Goal: Task Accomplishment & Management: Manage account settings

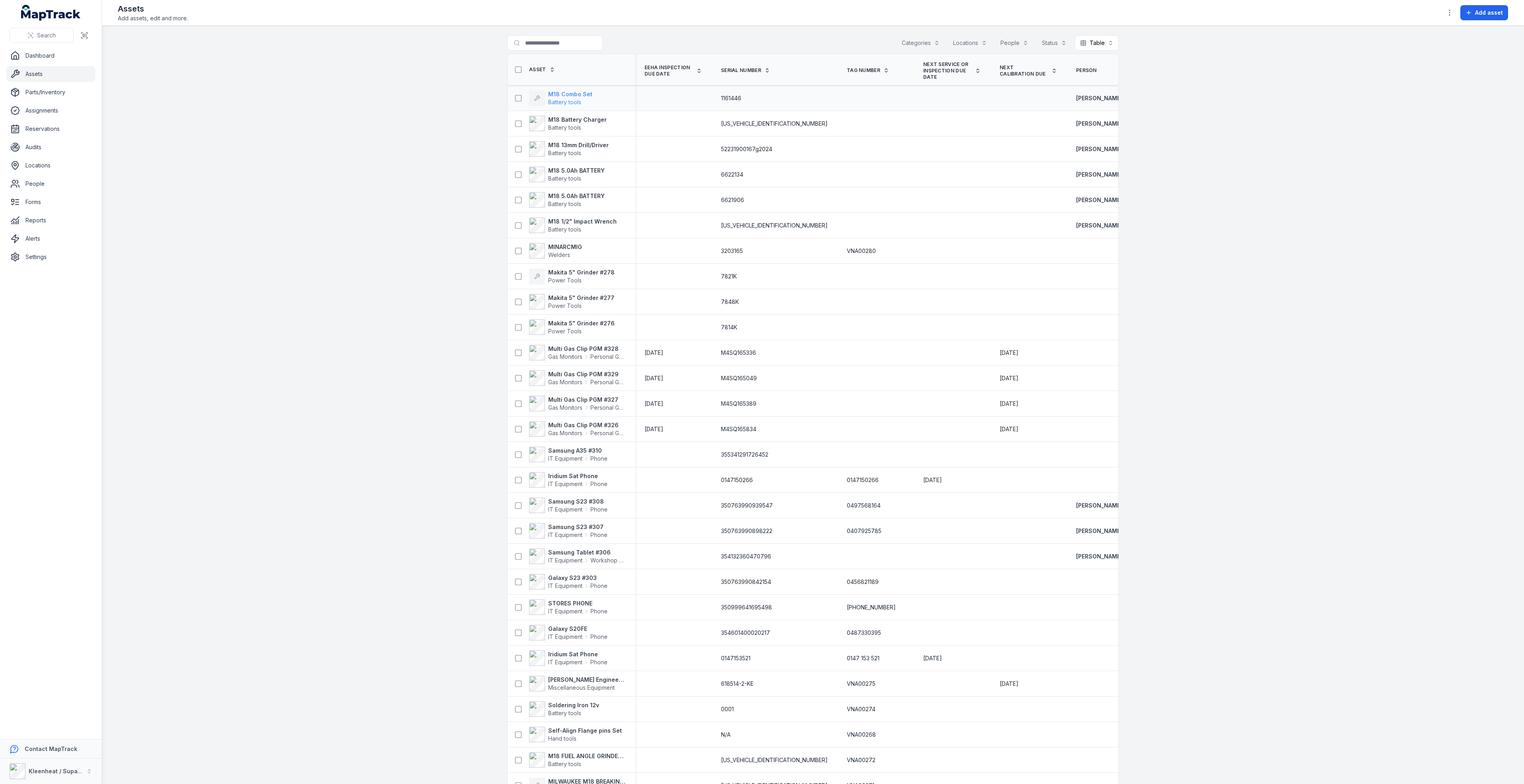
click at [568, 92] on strong "M18 Combo Set" at bounding box center [570, 94] width 44 height 8
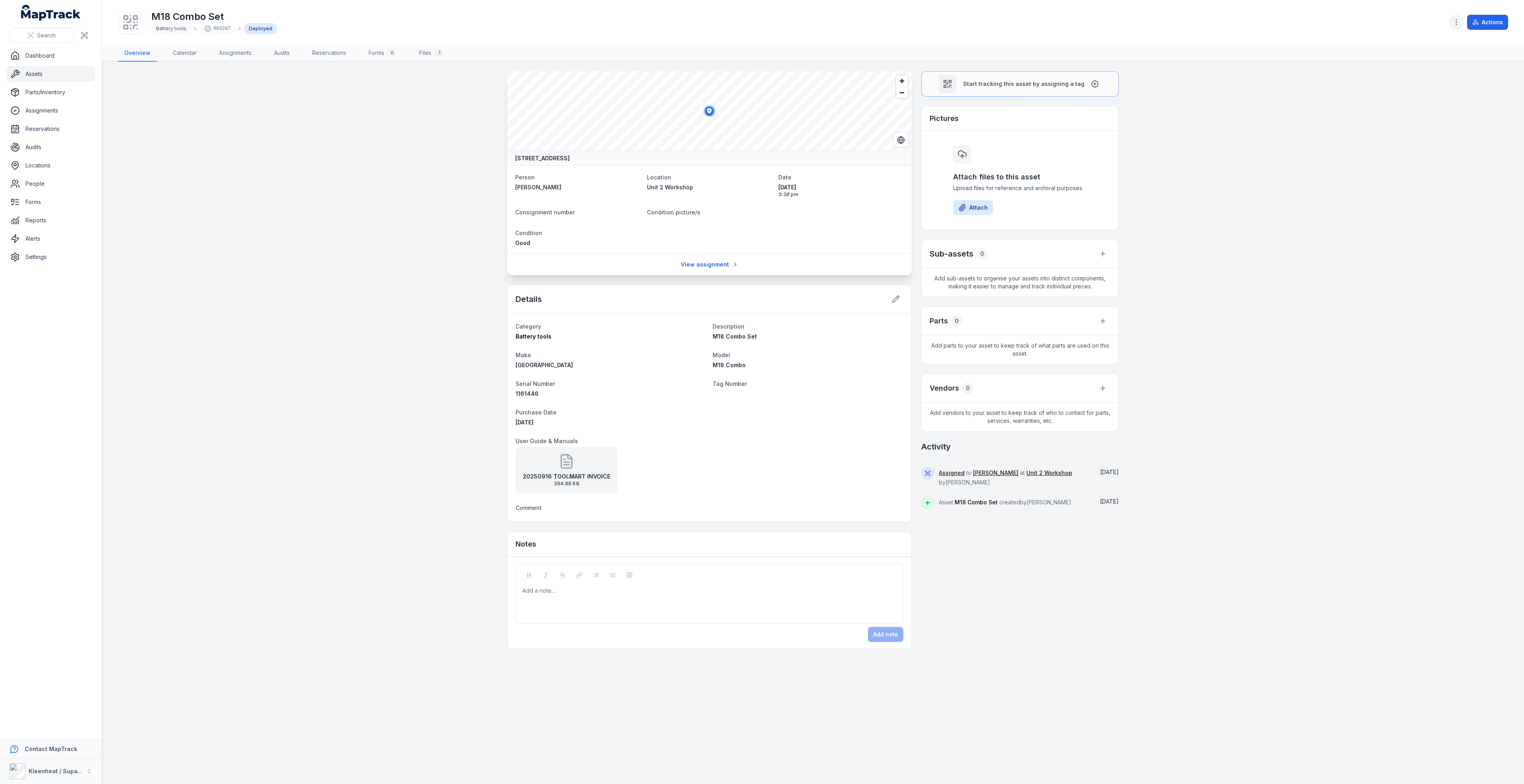
click at [1455, 18] on icon "button" at bounding box center [1456, 22] width 8 height 8
click at [1406, 109] on div "Edit categories" at bounding box center [1416, 108] width 89 height 14
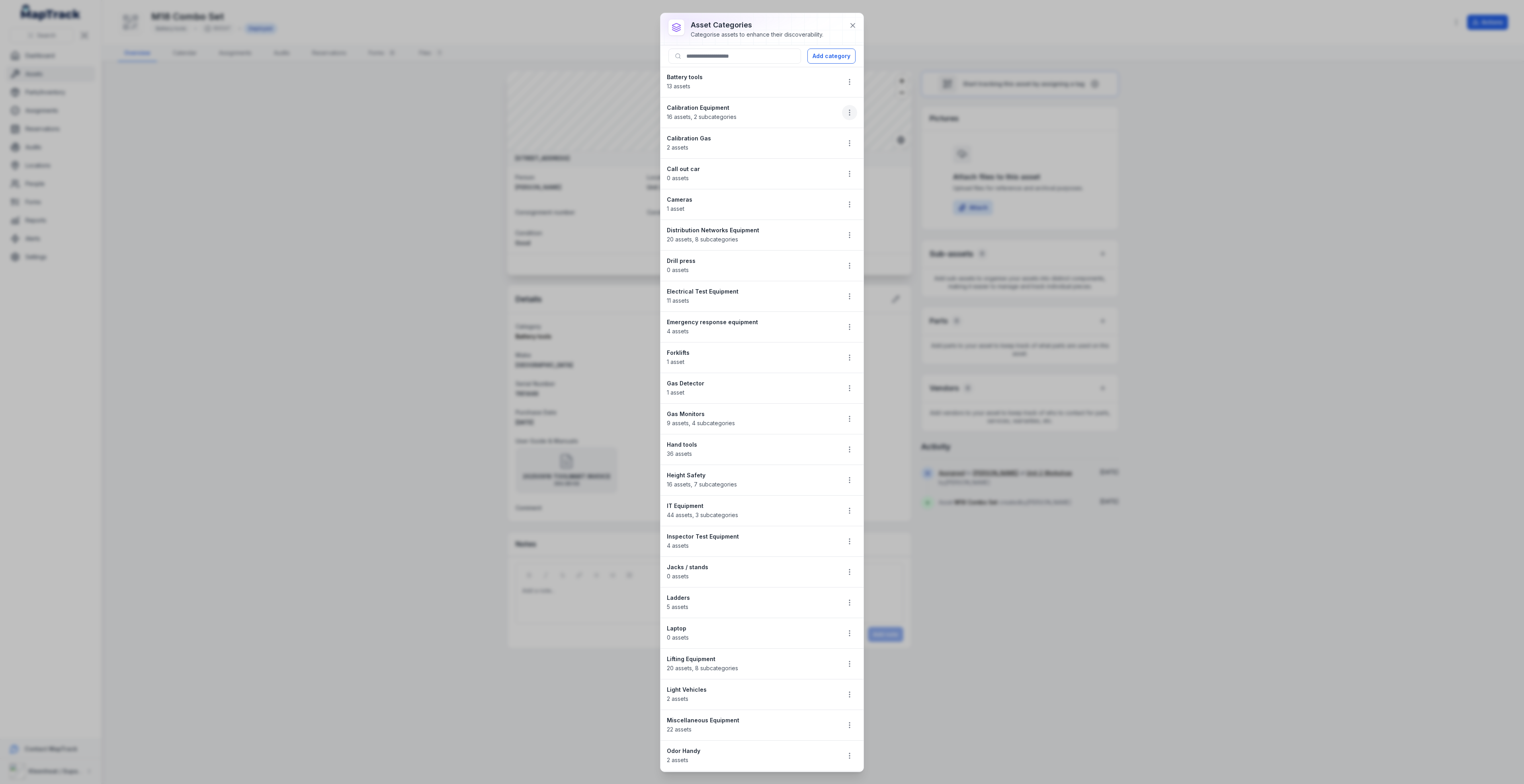
click at [845, 112] on icon "button" at bounding box center [849, 112] width 8 height 8
click at [790, 134] on div "Edit" at bounding box center [800, 135] width 89 height 14
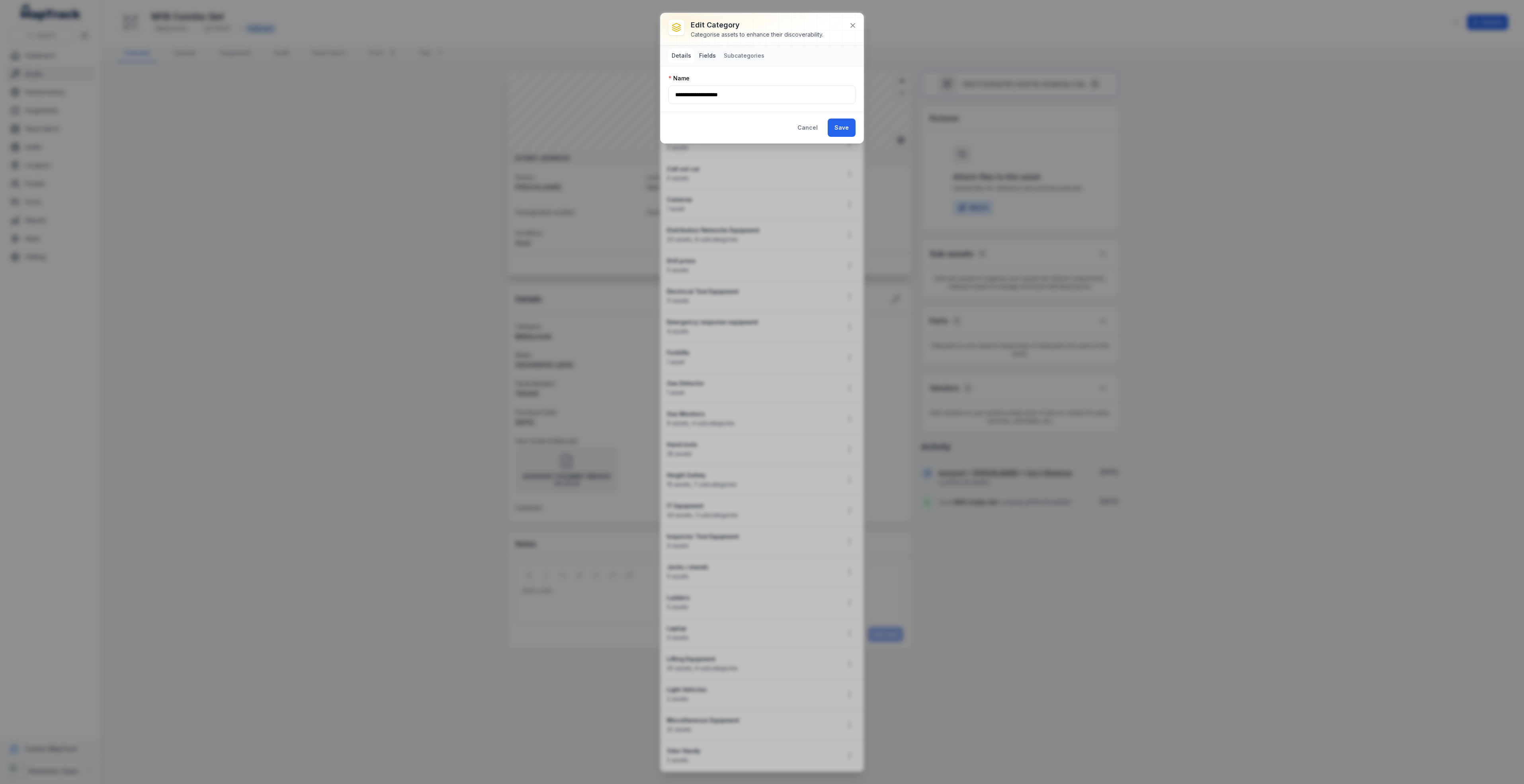
click at [708, 56] on button "Fields" at bounding box center [707, 56] width 23 height 14
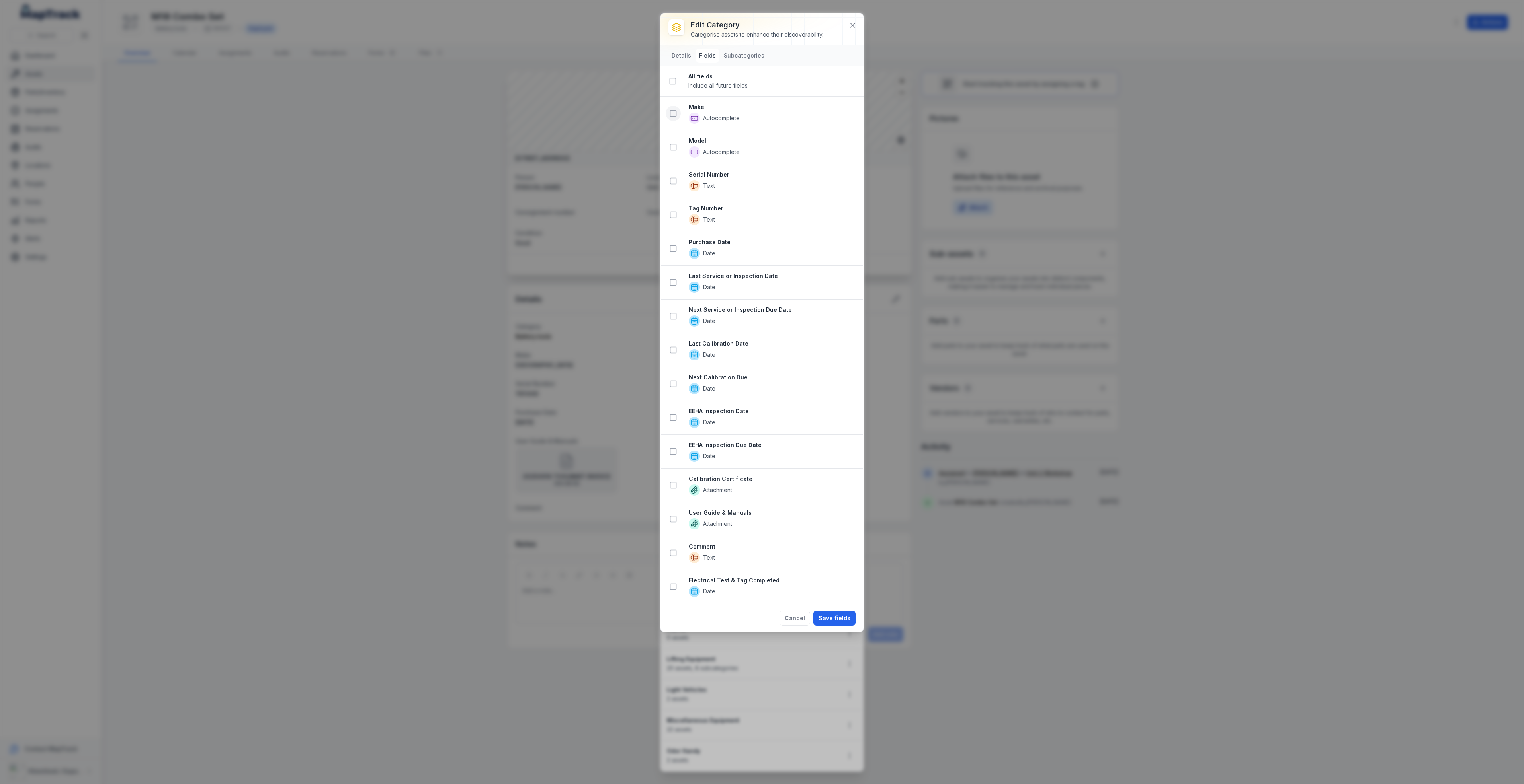
click at [676, 112] on icon at bounding box center [673, 113] width 8 height 8
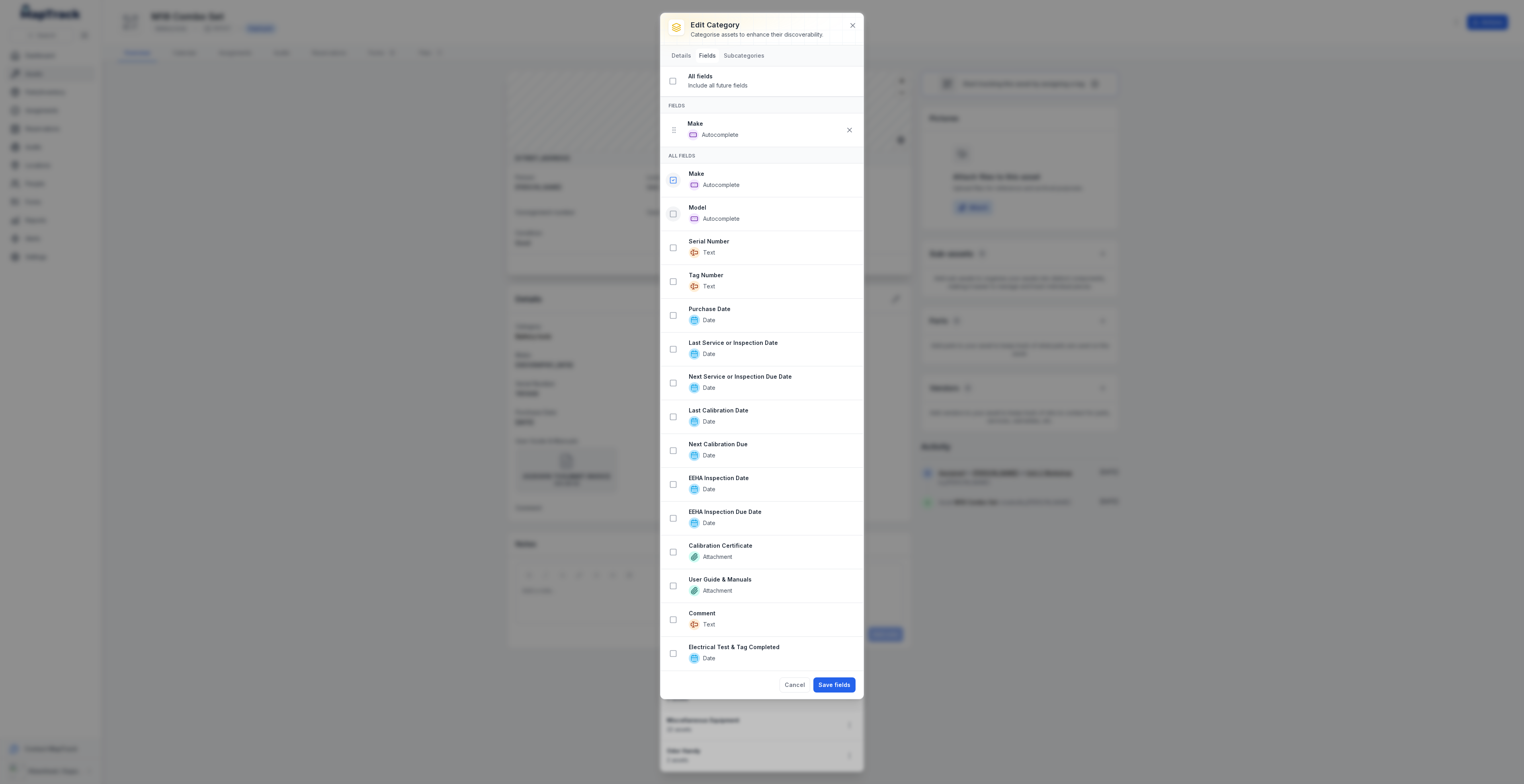
click at [674, 215] on icon at bounding box center [673, 213] width 8 height 8
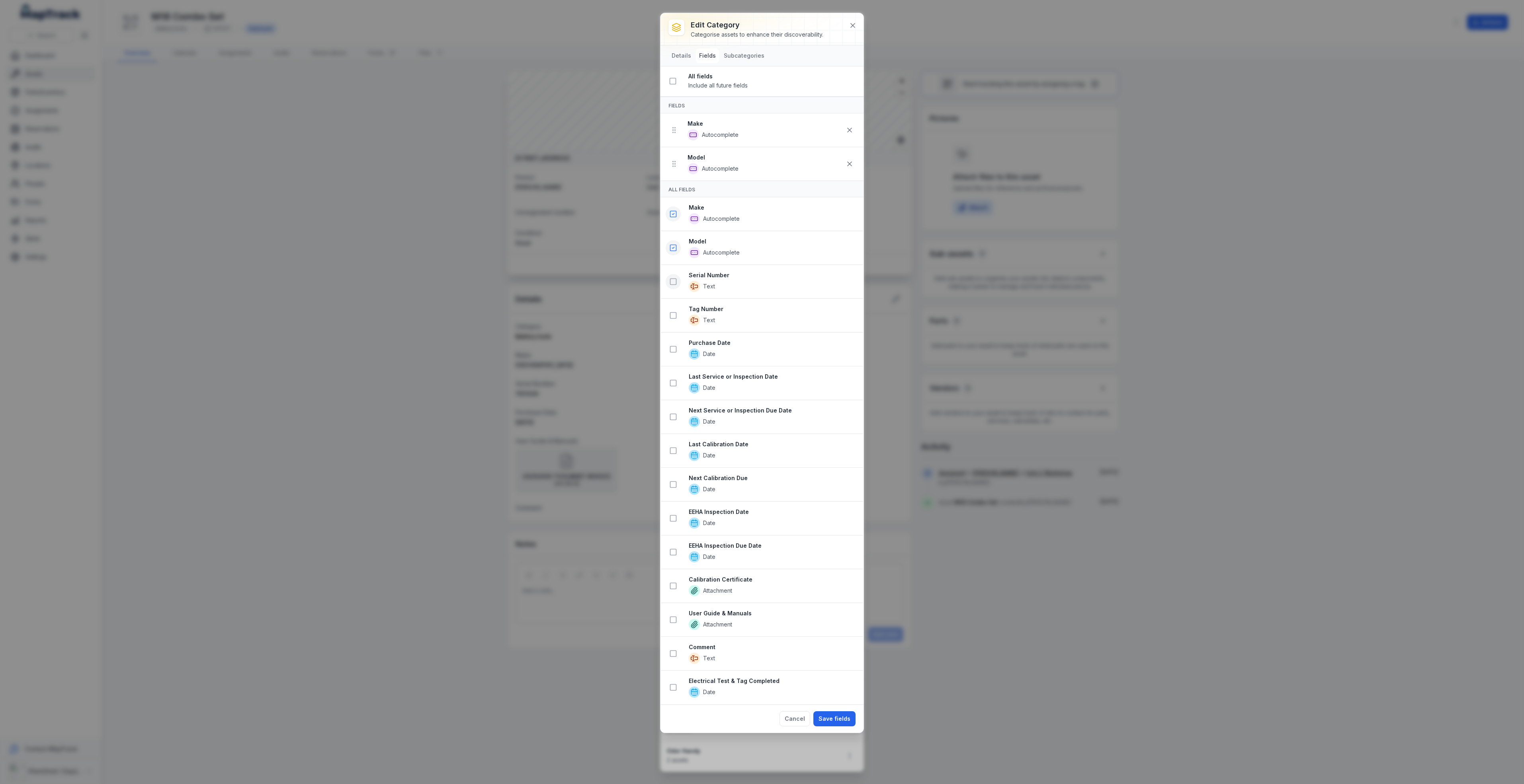
click at [675, 286] on icon at bounding box center [673, 281] width 8 height 8
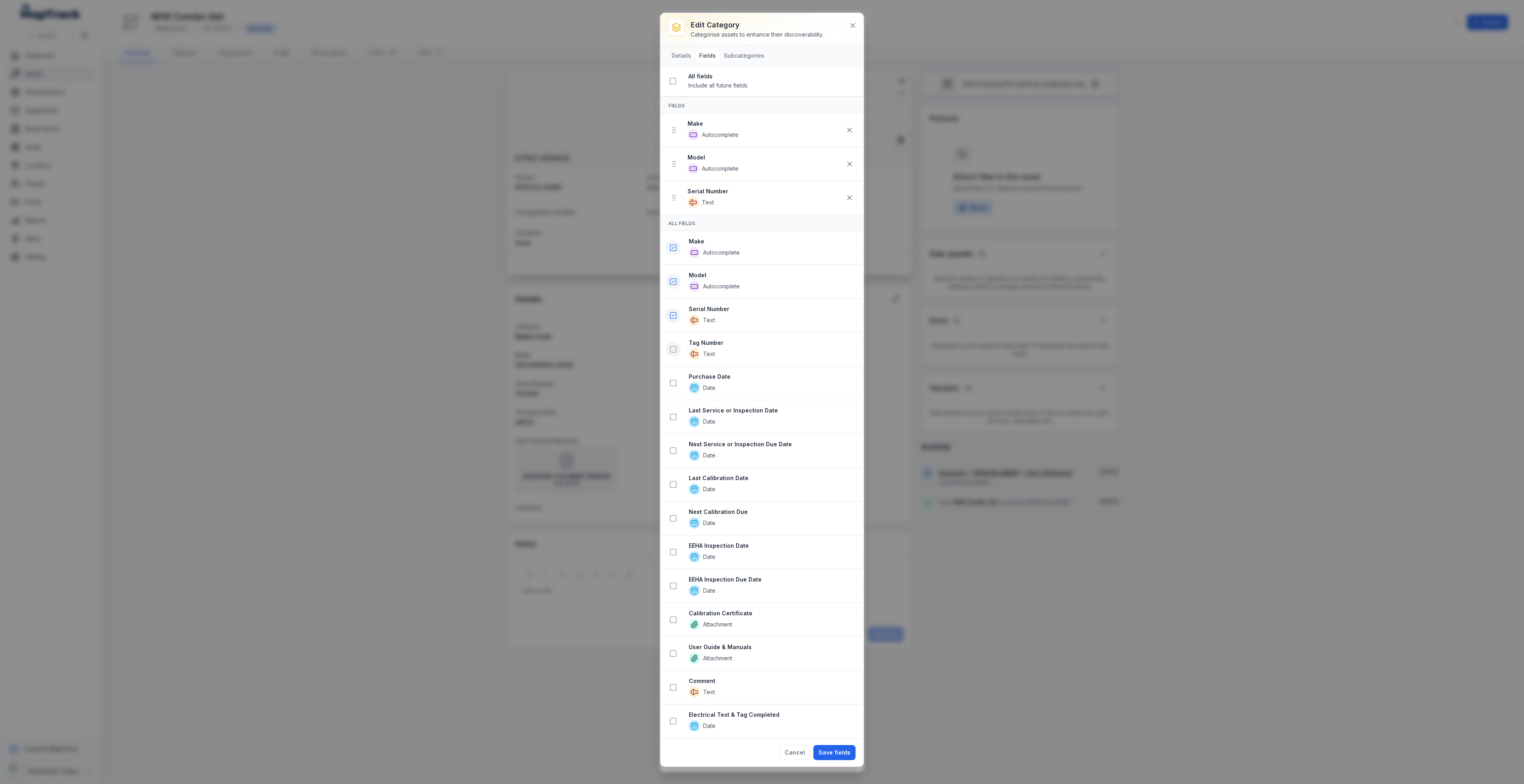
click at [676, 354] on icon at bounding box center [673, 349] width 8 height 8
click at [674, 420] on icon at bounding box center [673, 417] width 8 height 8
click at [674, 556] on icon at bounding box center [673, 552] width 8 height 8
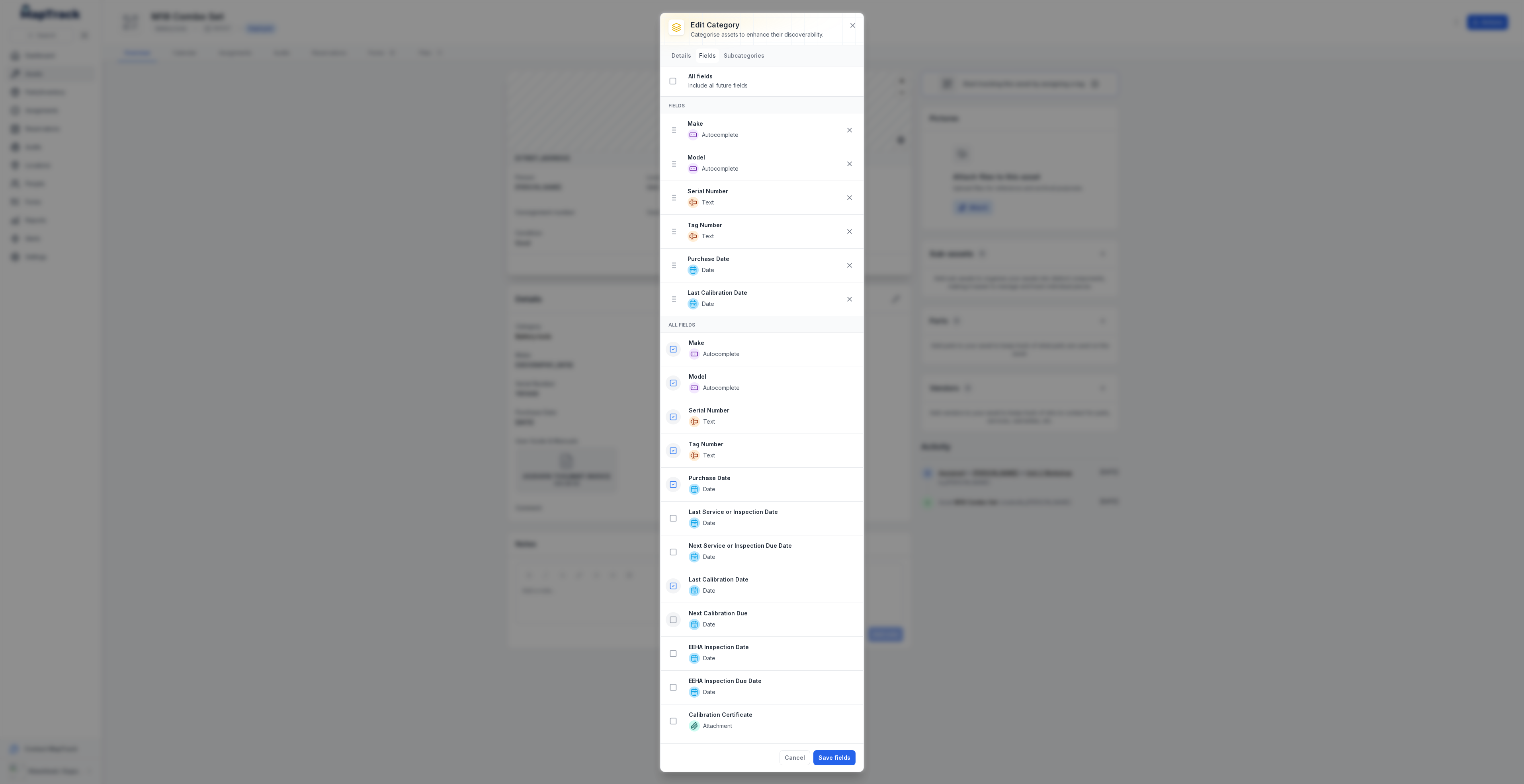
click at [674, 624] on icon at bounding box center [673, 620] width 8 height 8
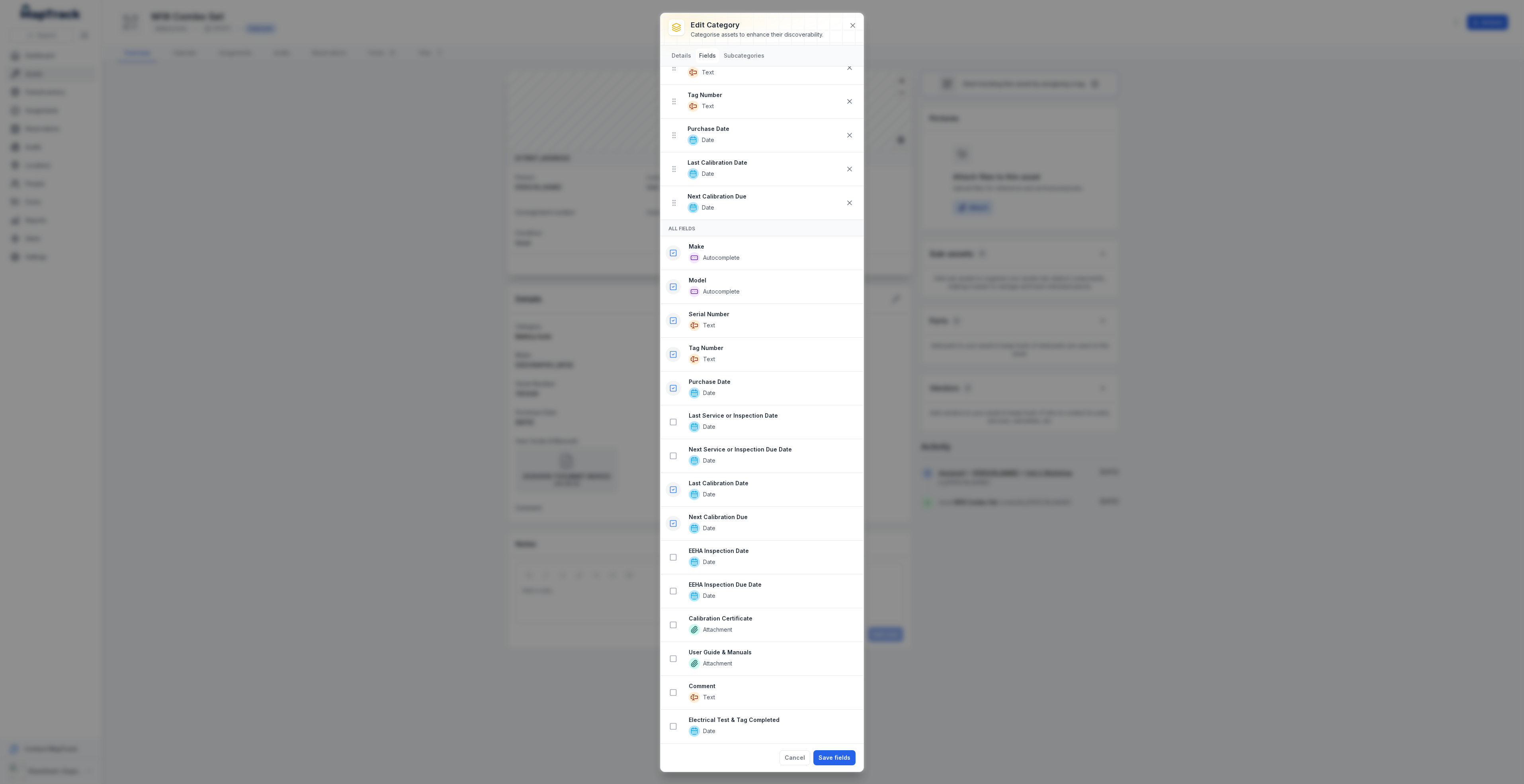
scroll to position [140, 0]
click at [671, 555] on icon at bounding box center [673, 557] width 8 height 8
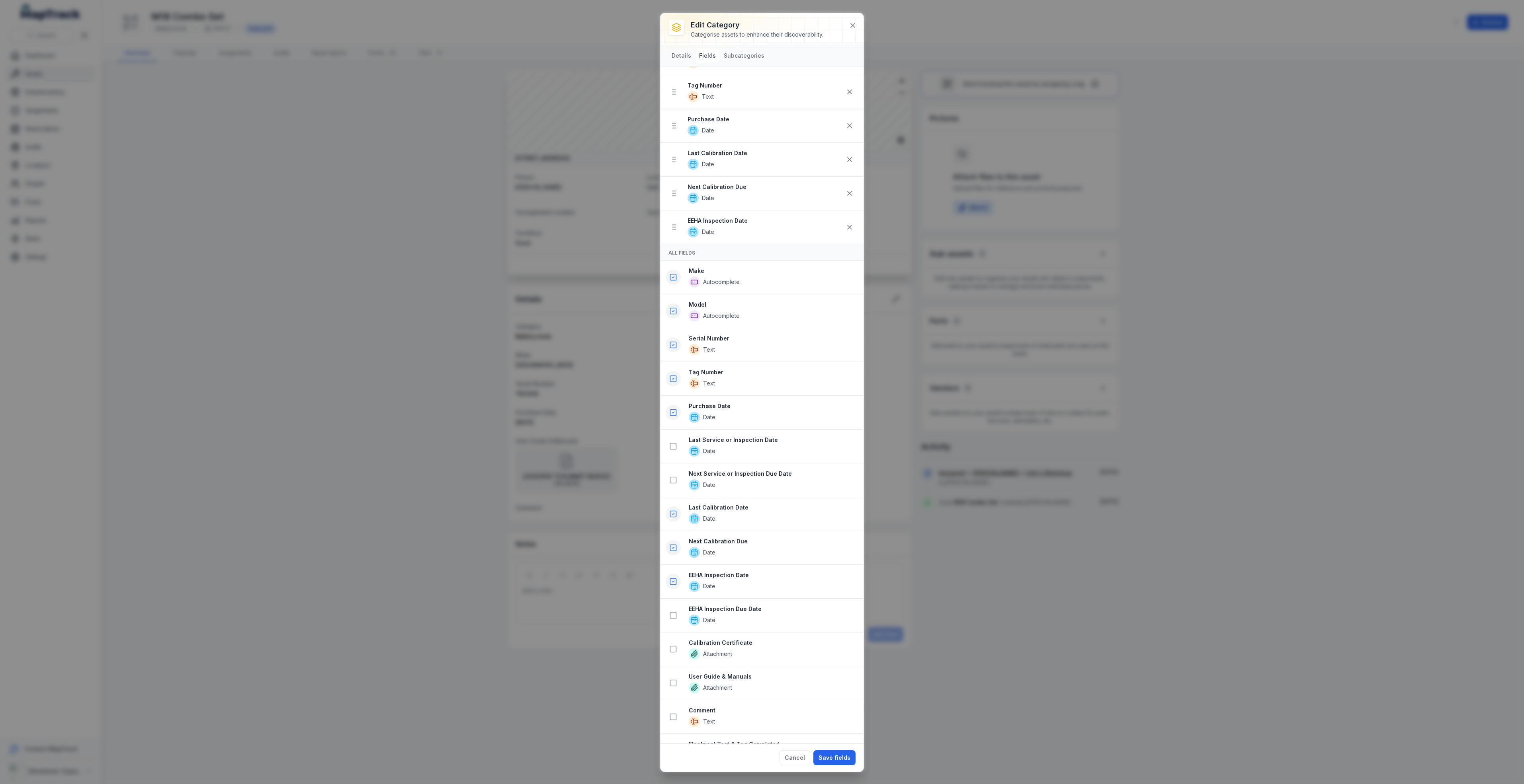
scroll to position [173, 0]
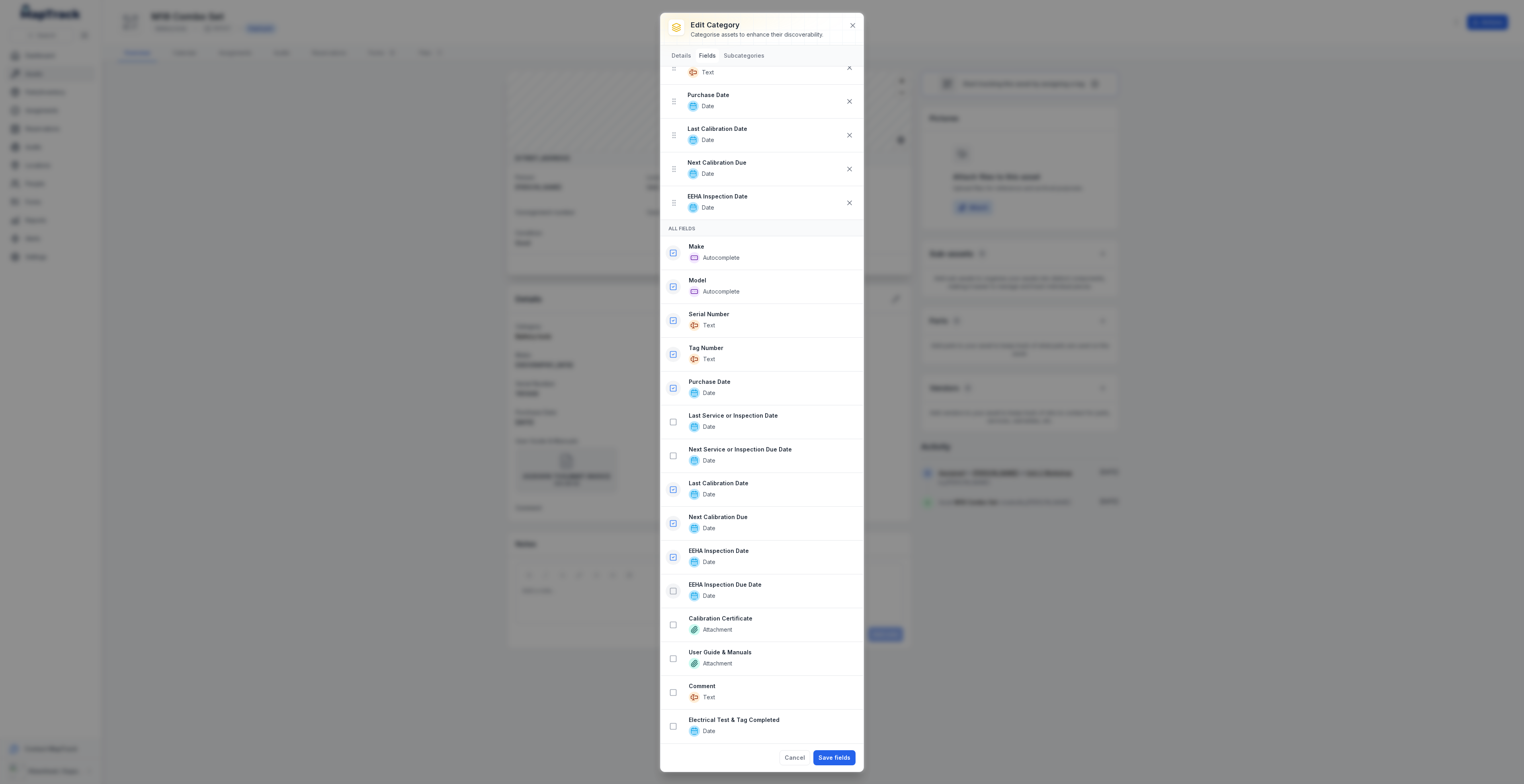
click at [671, 588] on icon at bounding box center [673, 591] width 8 height 8
click at [673, 624] on icon at bounding box center [673, 624] width 8 height 8
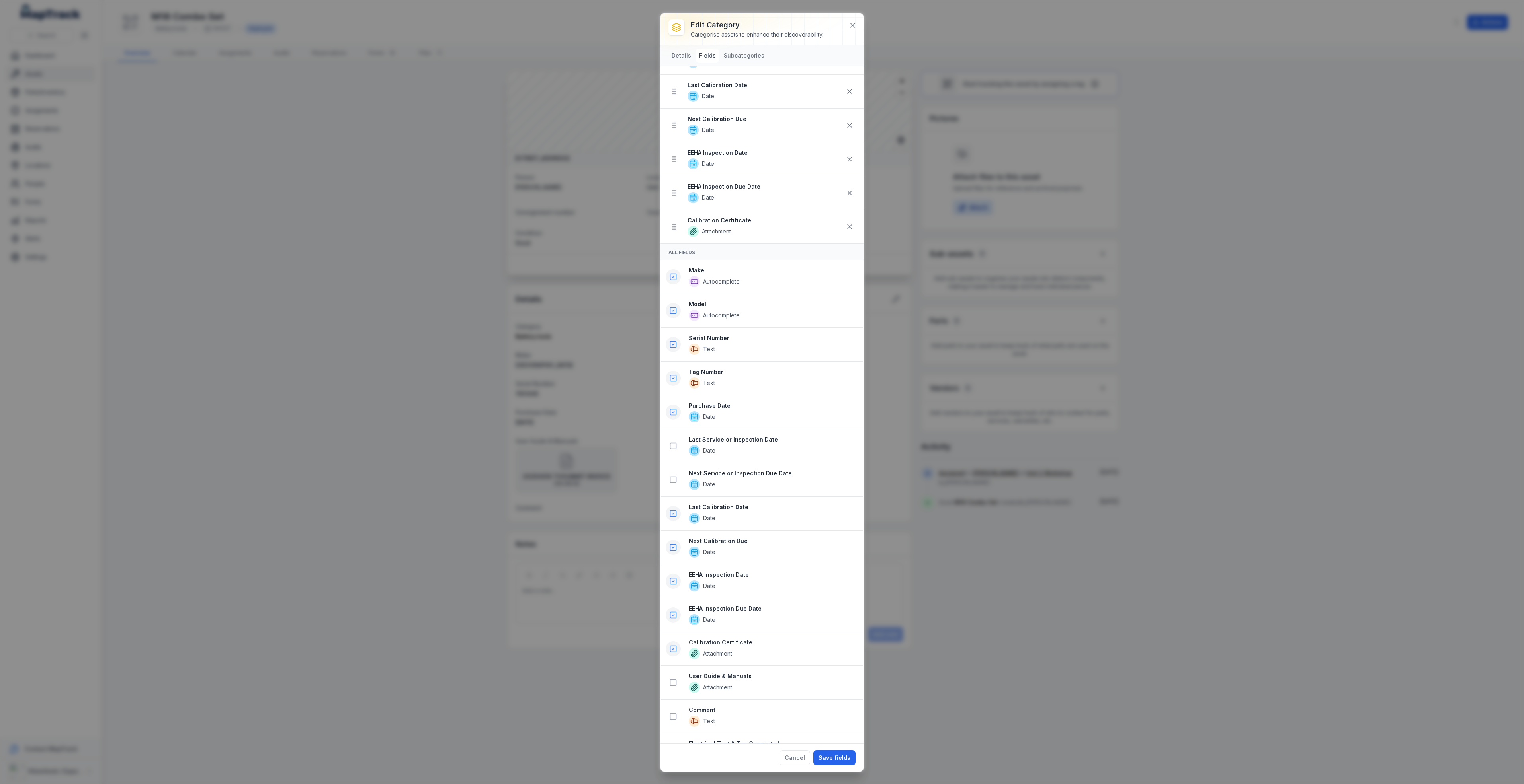
scroll to position [242, 0]
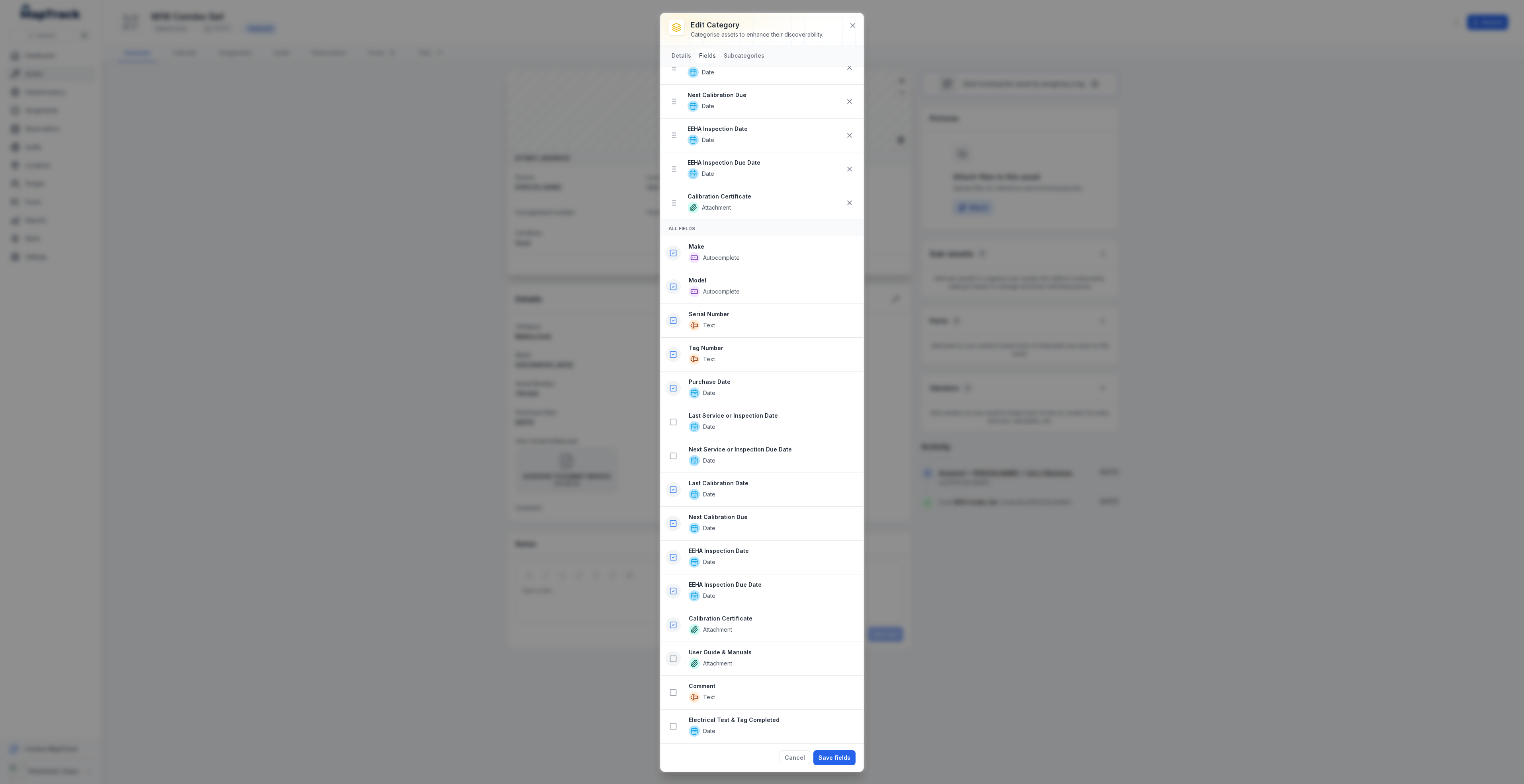
click at [674, 658] on icon at bounding box center [673, 659] width 8 height 8
click at [674, 694] on icon at bounding box center [673, 692] width 8 height 8
click at [828, 756] on button "Save fields" at bounding box center [834, 758] width 42 height 15
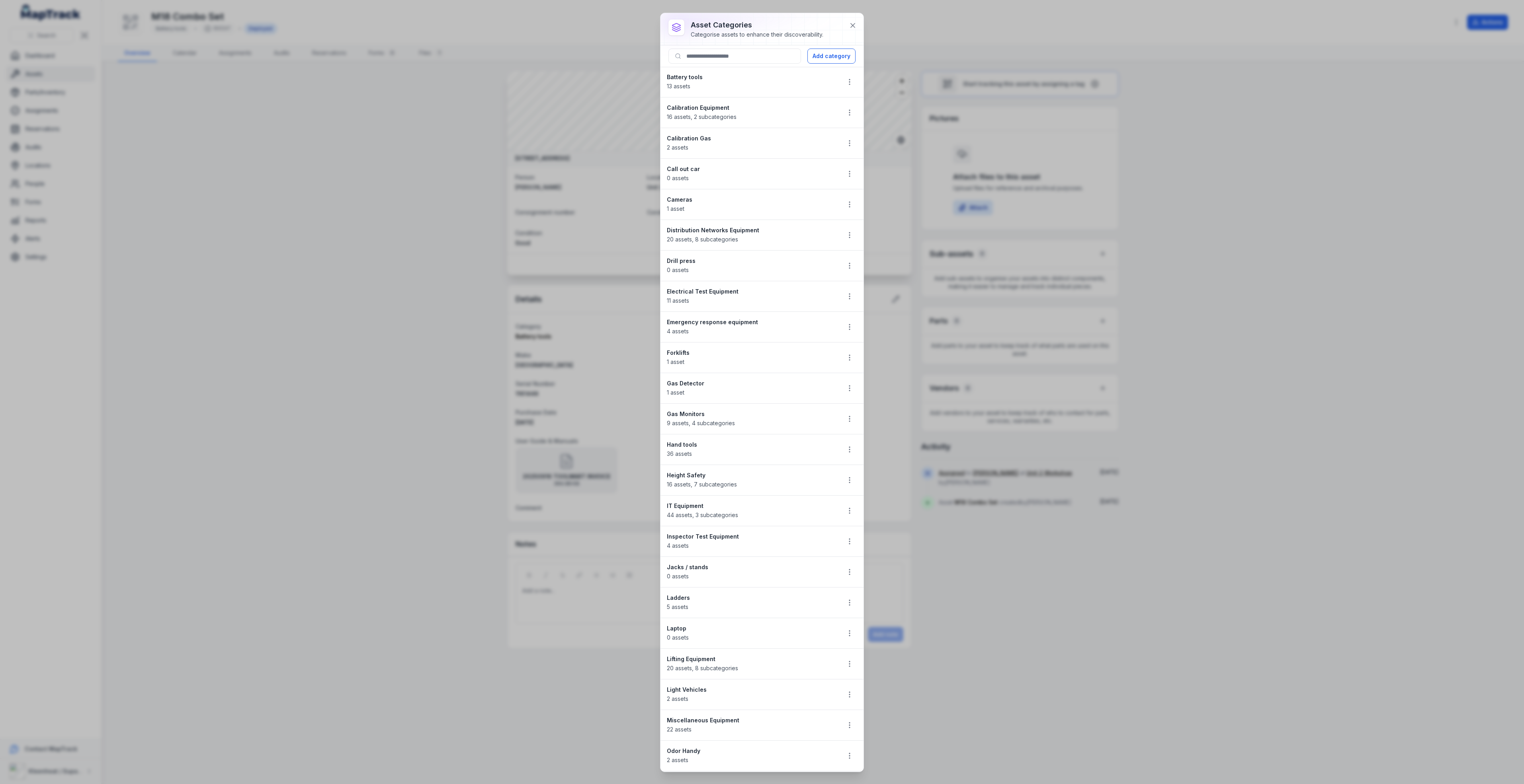
drag, startPoint x: 145, startPoint y: 154, endPoint x: 152, endPoint y: 153, distance: 7.1
click at [145, 154] on div "asset categories Categorise assets to enhance their discoverability. Add catego…" at bounding box center [762, 392] width 1524 height 784
drag, startPoint x: 427, startPoint y: 155, endPoint x: 767, endPoint y: 58, distance: 353.6
click at [430, 152] on div "asset categories Categorise assets to enhance their discoverability. Add catego…" at bounding box center [762, 392] width 1524 height 784
click at [854, 27] on icon at bounding box center [853, 25] width 4 height 4
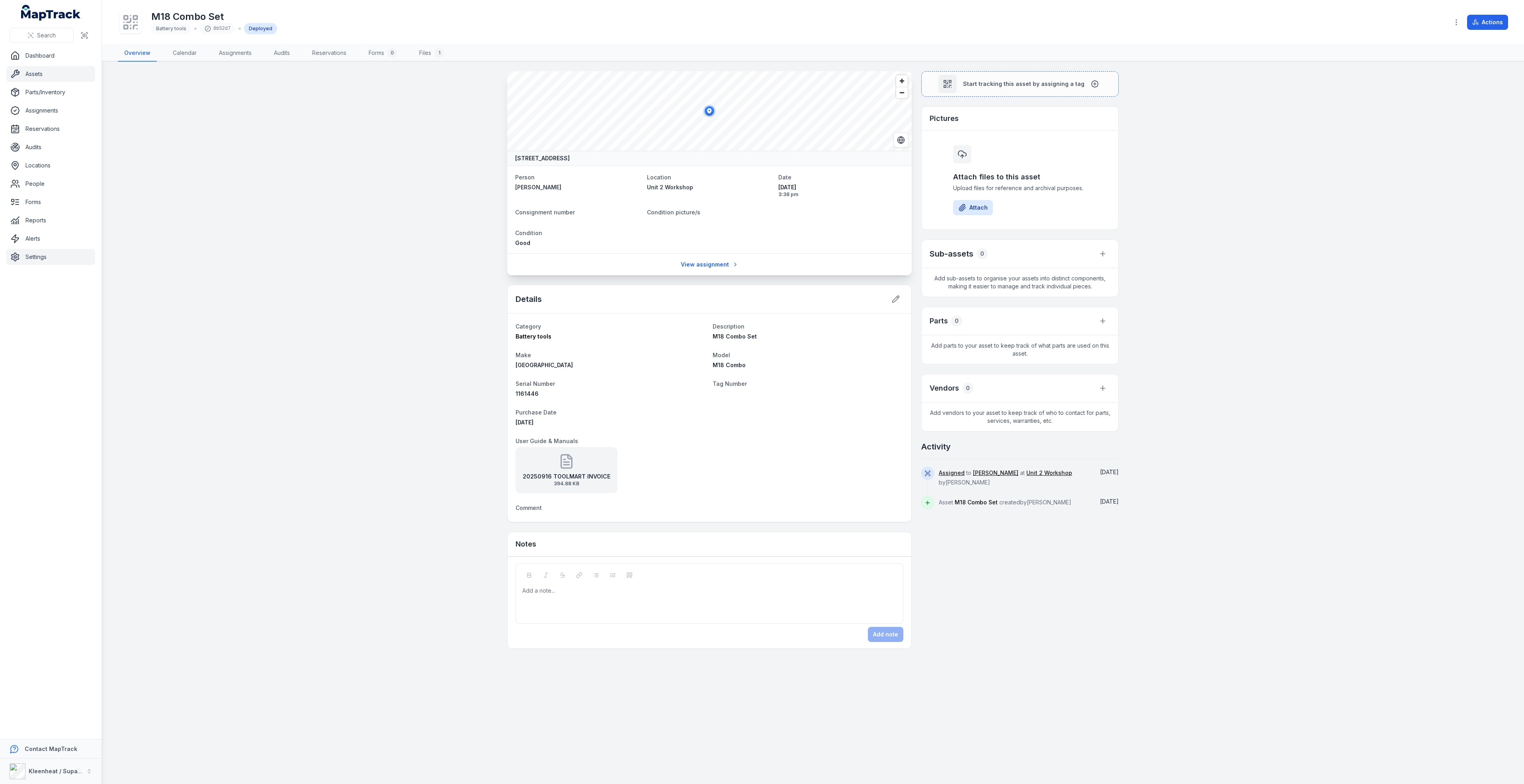
click at [26, 262] on link "Settings" at bounding box center [51, 257] width 89 height 16
